Goal: Task Accomplishment & Management: Use online tool/utility

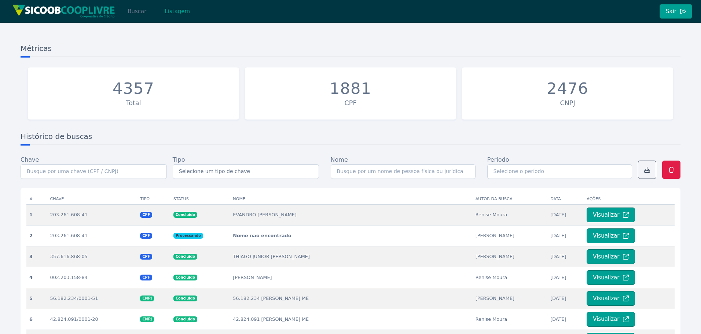
click at [133, 10] on button "Buscar" at bounding box center [136, 11] width 31 height 15
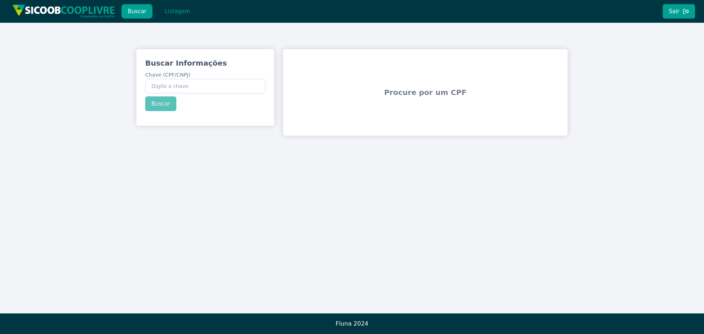
click at [218, 95] on div "Buscar Informações Chave (CPF/CNPJ) Buscar" at bounding box center [205, 84] width 138 height 71
click at [212, 89] on input "Chave (CPF/CNPJ)" at bounding box center [205, 86] width 120 height 15
paste input "43.699.498/0001-35"
type input "43.699.498/0001-35"
click at [158, 105] on div "Buscar Informações Chave (CPF/CNPJ) 43.699.498/0001-35 Buscar" at bounding box center [205, 84] width 138 height 71
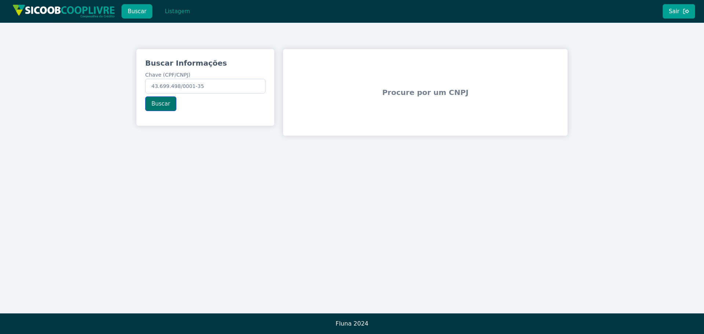
click at [157, 104] on button "Buscar" at bounding box center [160, 103] width 31 height 15
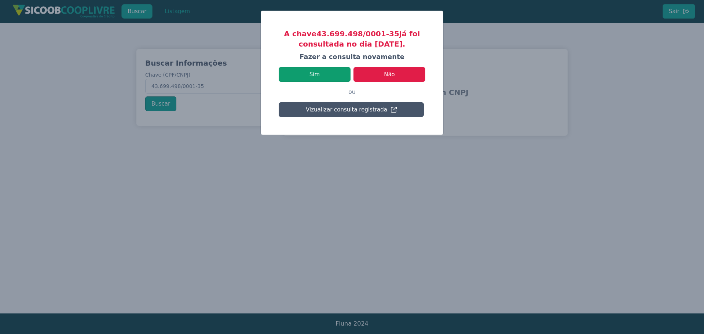
click at [332, 73] on button "Sim" at bounding box center [315, 74] width 72 height 15
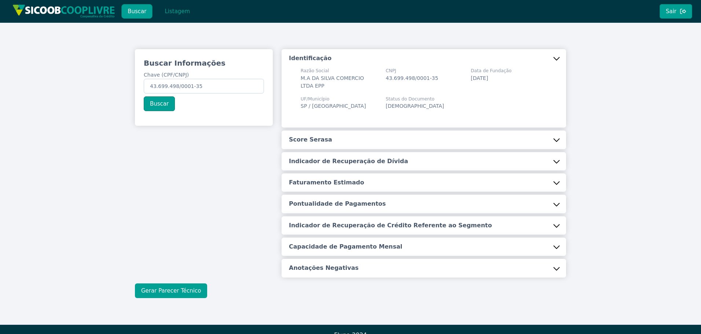
click at [164, 290] on button "Gerar Parecer Técnico" at bounding box center [171, 291] width 72 height 15
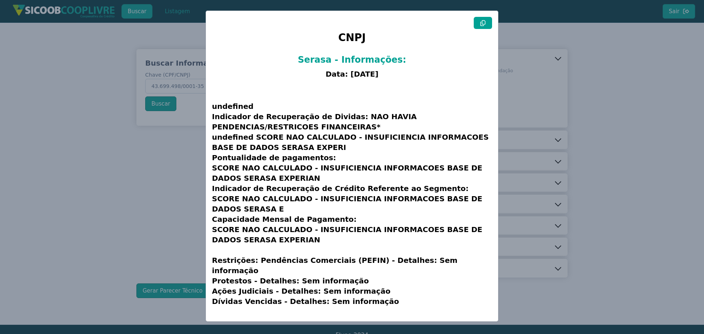
click at [39, 175] on modal-container "CNPJ Serasa - Informações: Data: [DATE] undefined Indicador de Recuperação de D…" at bounding box center [352, 167] width 704 height 334
